Goal: Transaction & Acquisition: Download file/media

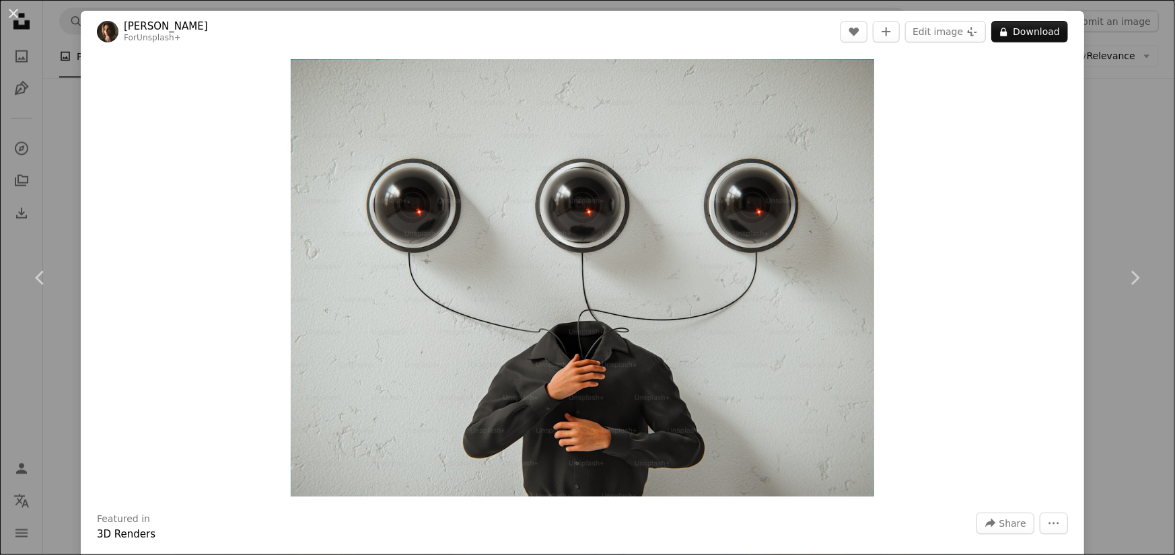
scroll to position [4575, 0]
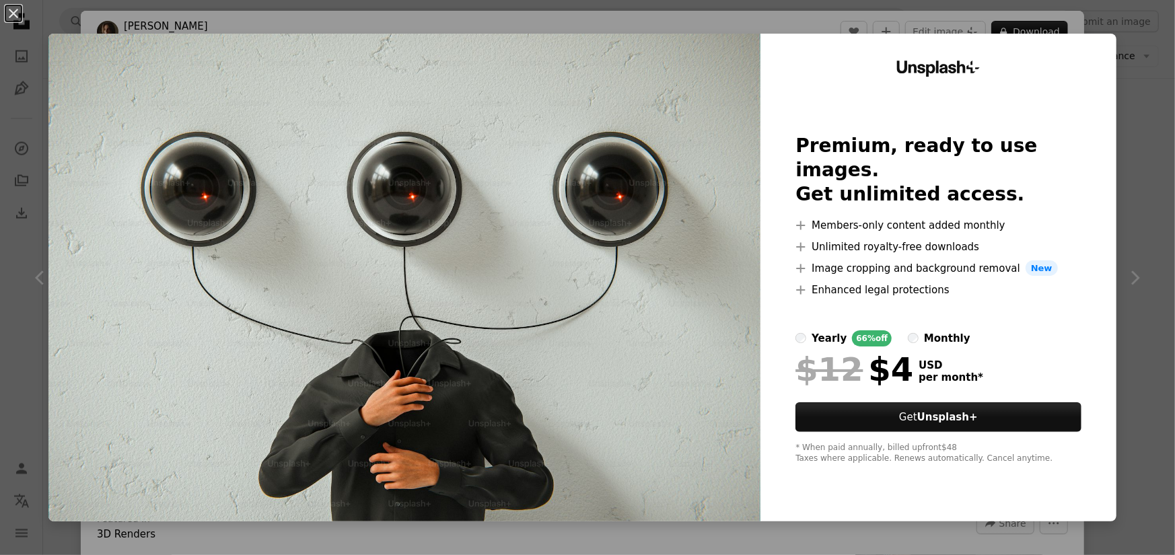
click at [1126, 67] on div "An X shape Unsplash+ Premium, ready to use images. Get unlimited access. A plus…" at bounding box center [587, 277] width 1175 height 555
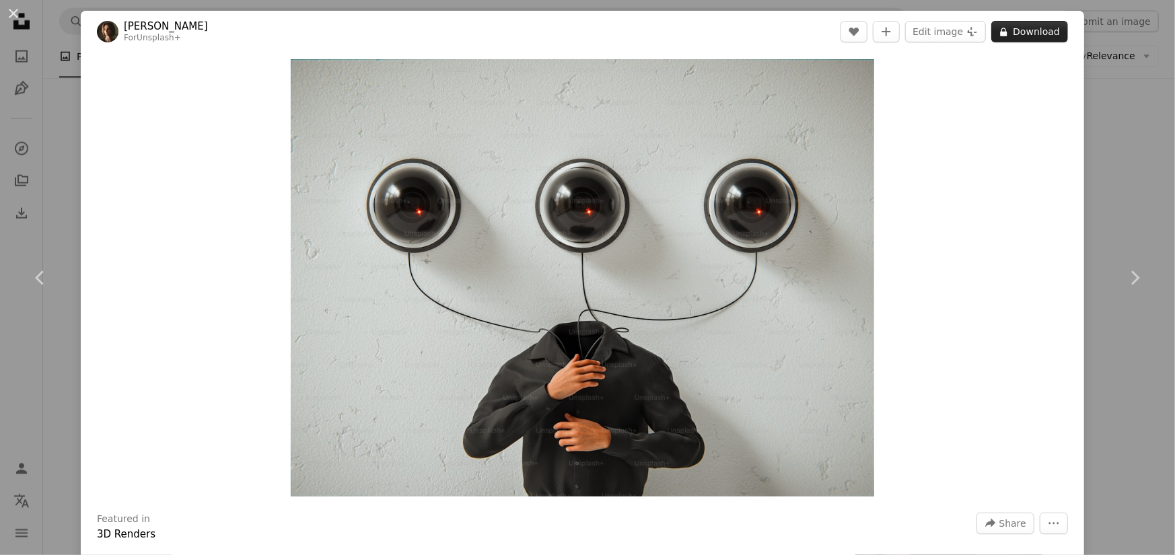
click at [1024, 38] on button "A lock Download" at bounding box center [1029, 32] width 77 height 22
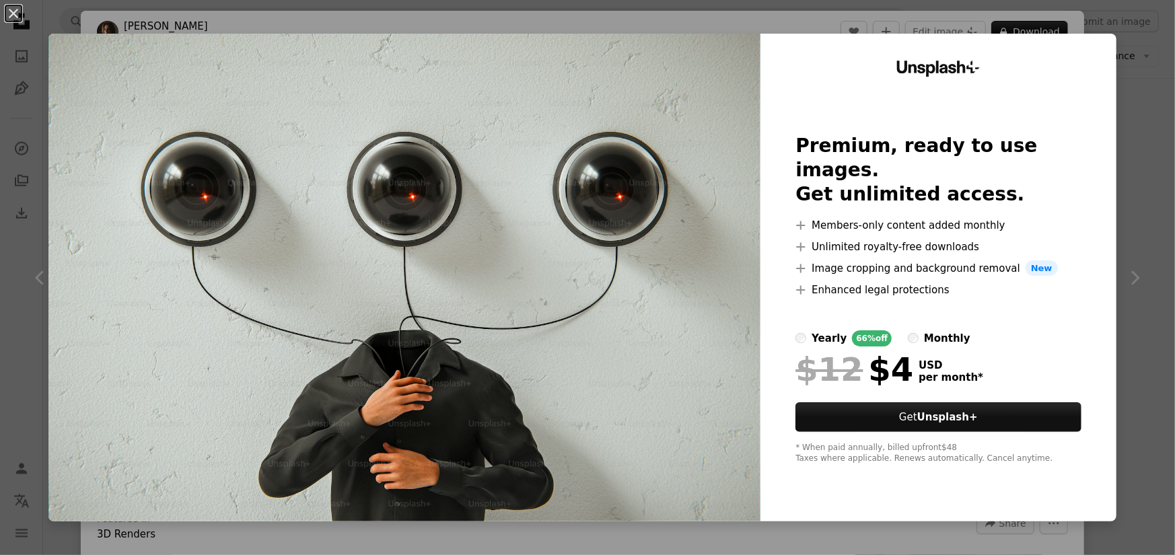
click at [591, 274] on img at bounding box center [404, 278] width 712 height 488
